Goal: Transaction & Acquisition: Book appointment/travel/reservation

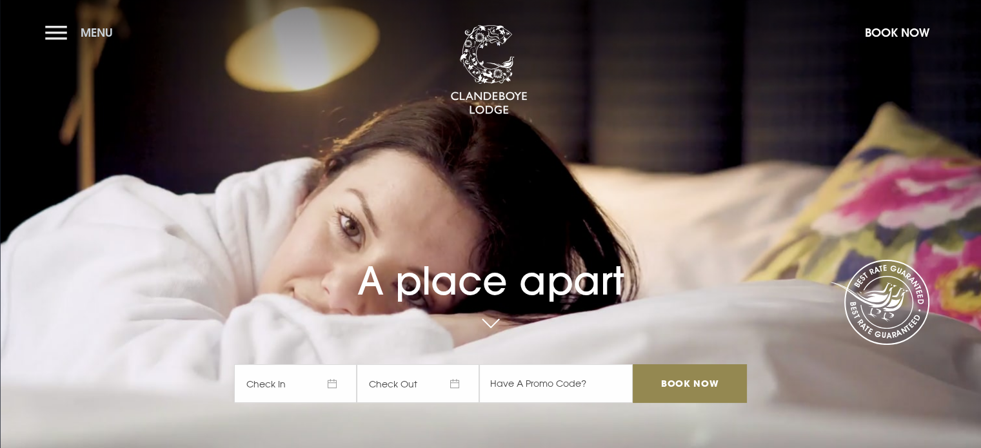
click at [59, 30] on button "Menu" at bounding box center [82, 33] width 74 height 28
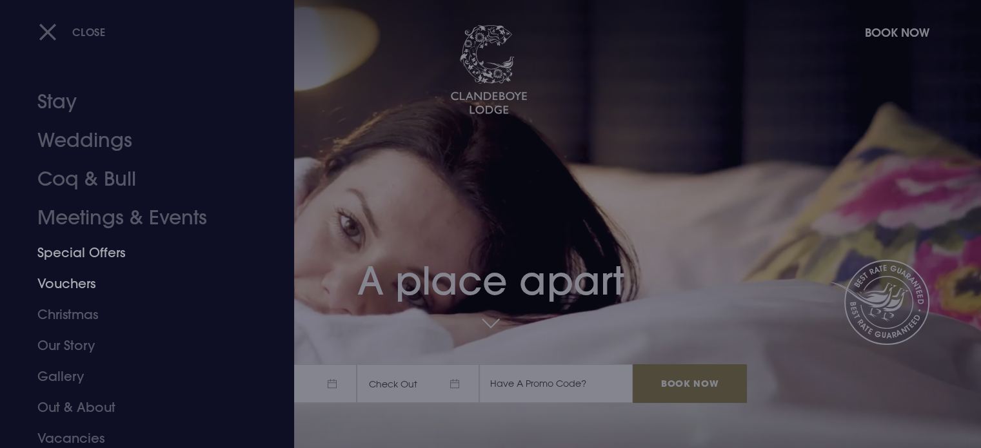
click at [95, 253] on link "Special Offers" at bounding box center [139, 252] width 204 height 31
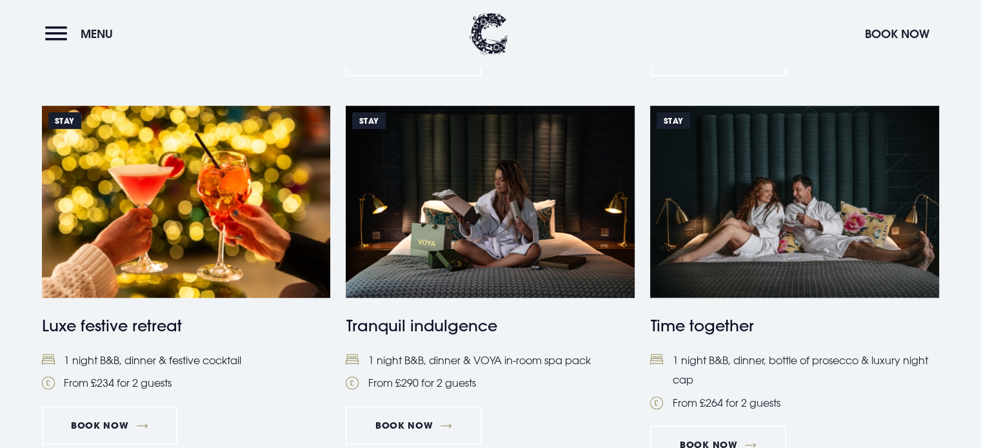
scroll to position [903, 0]
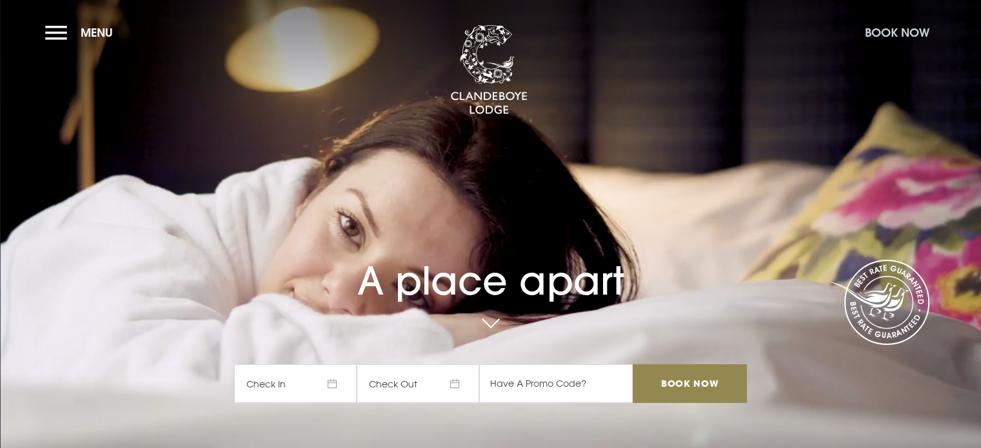
click at [913, 33] on button "Book Now" at bounding box center [897, 33] width 77 height 28
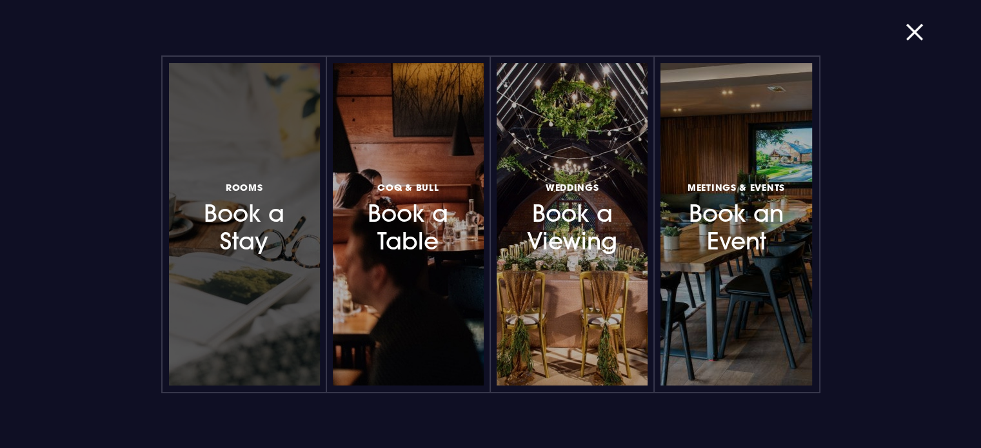
click at [252, 254] on h3 "Rooms Book a Stay" at bounding box center [244, 217] width 112 height 77
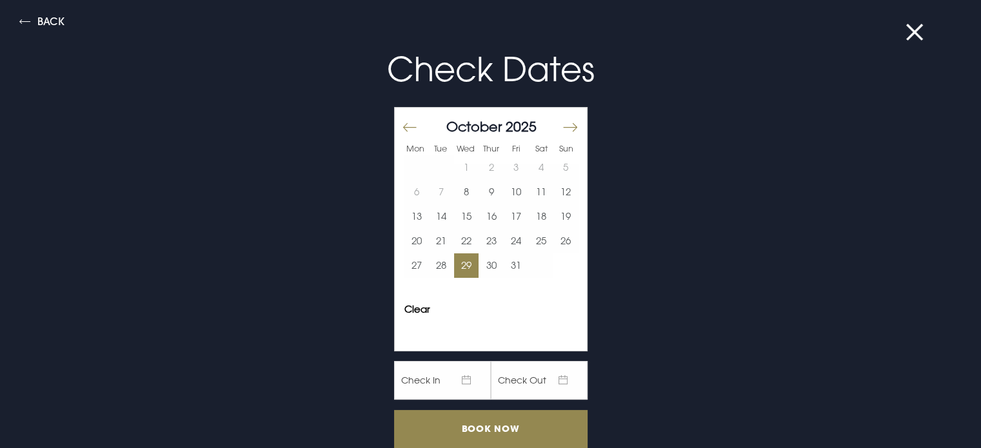
click at [456, 266] on button "29" at bounding box center [466, 266] width 25 height 25
click at [479, 263] on button "30" at bounding box center [491, 266] width 25 height 25
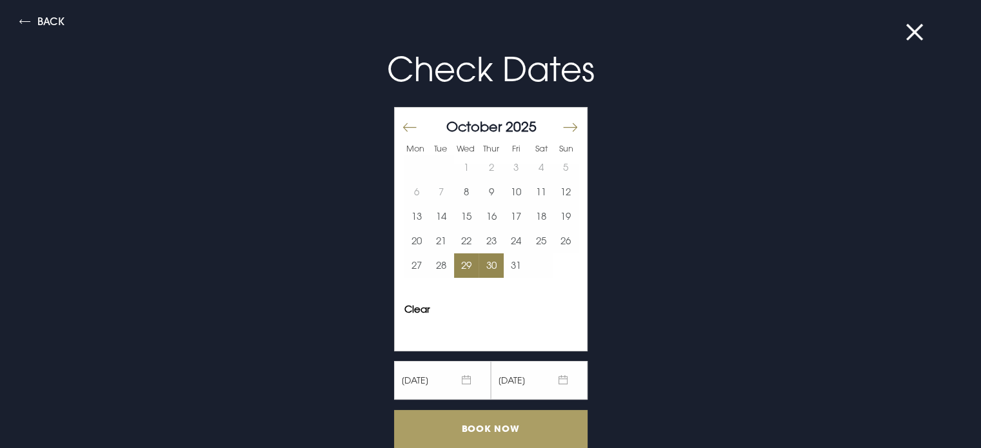
click at [514, 423] on input "Book Now" at bounding box center [491, 429] width 194 height 38
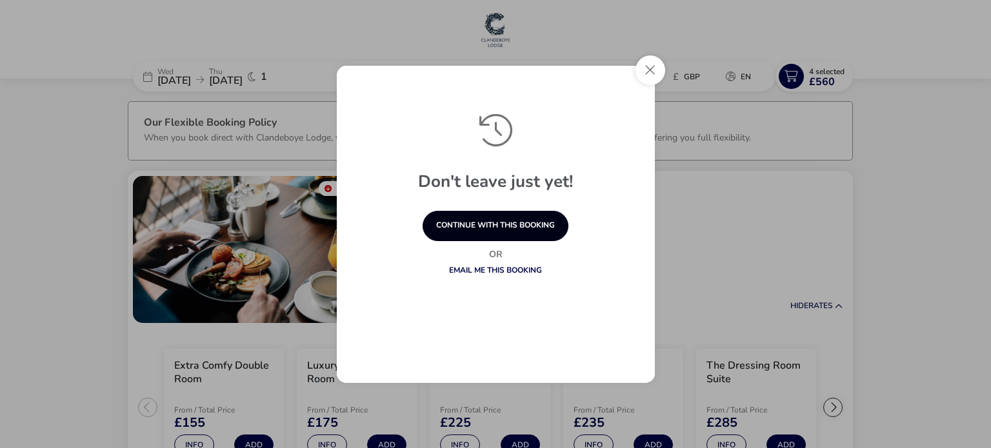
click at [499, 227] on button "continue with this booking" at bounding box center [496, 226] width 146 height 30
